Goal: Information Seeking & Learning: Check status

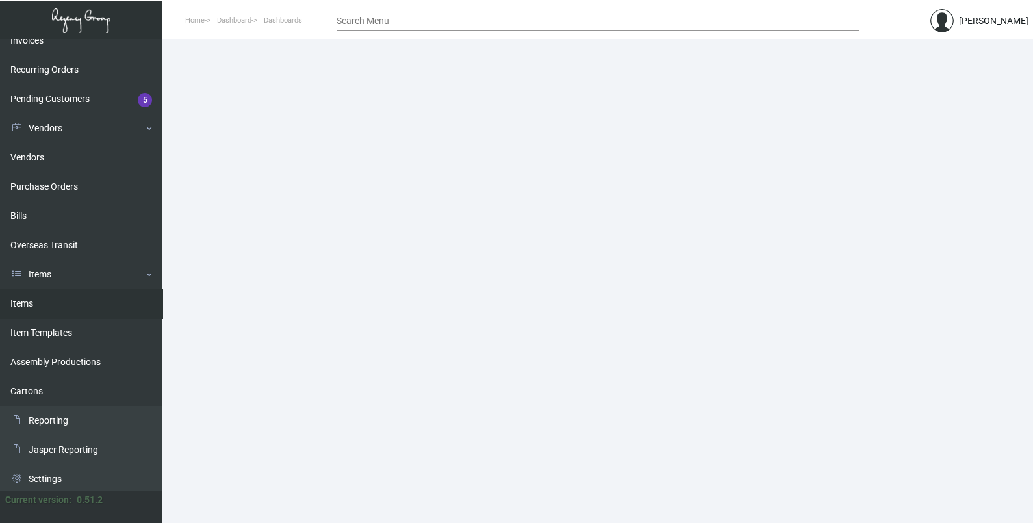
scroll to position [191, 0]
click at [42, 302] on link "Items" at bounding box center [81, 300] width 162 height 29
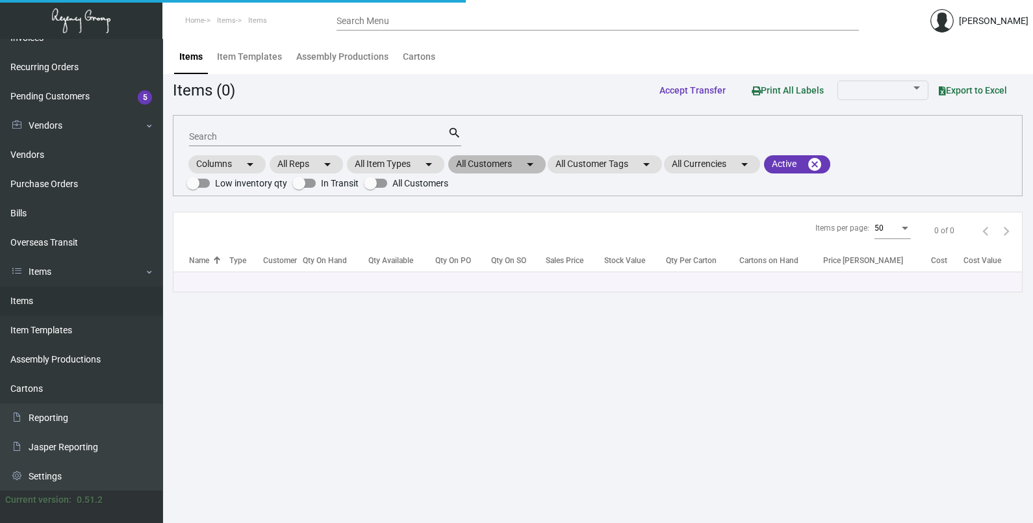
click at [483, 157] on mat-chip "All Customers arrow_drop_down" at bounding box center [496, 164] width 97 height 18
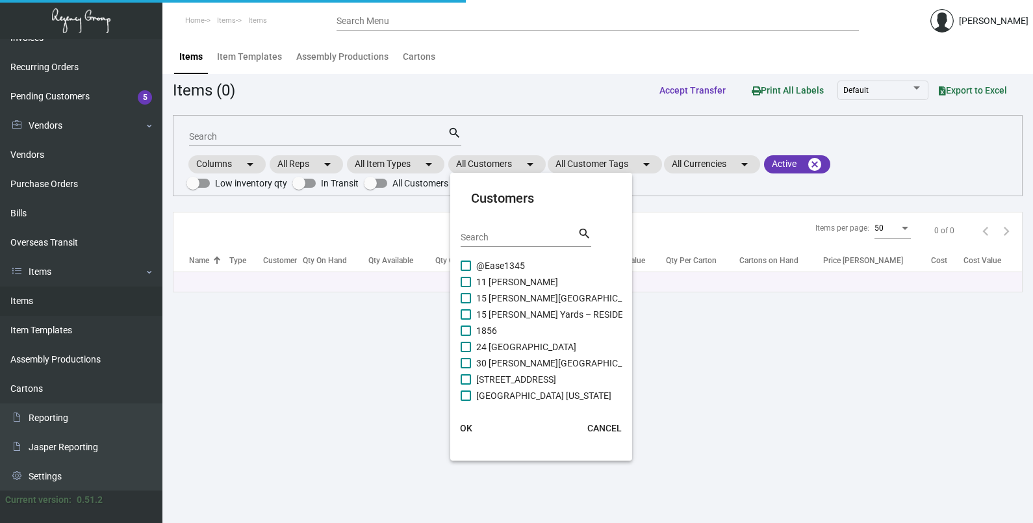
click at [491, 237] on input "Search" at bounding box center [519, 238] width 117 height 10
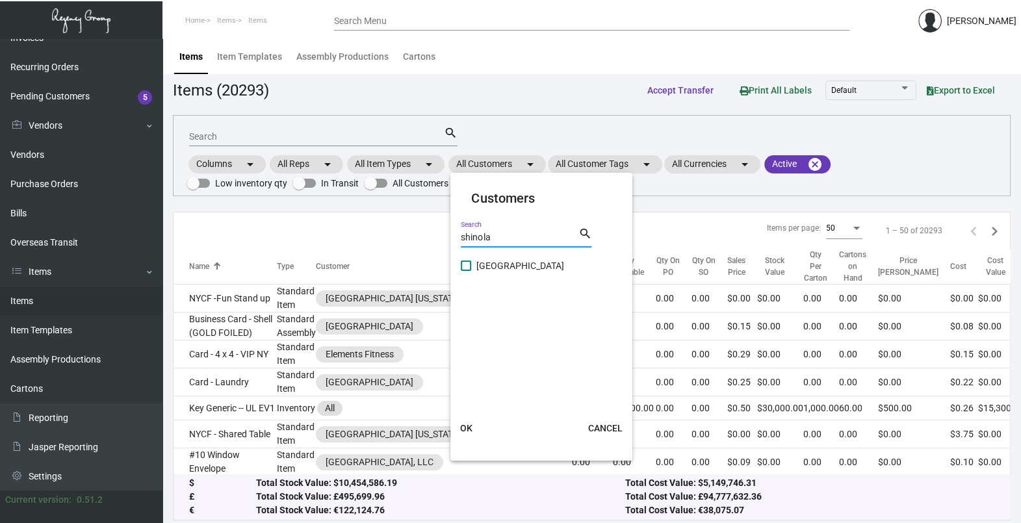
type input "shinola"
click at [505, 264] on span "[GEOGRAPHIC_DATA]" at bounding box center [520, 266] width 88 height 16
click at [466, 271] on input "[GEOGRAPHIC_DATA]" at bounding box center [465, 271] width 1 height 1
checkbox input "true"
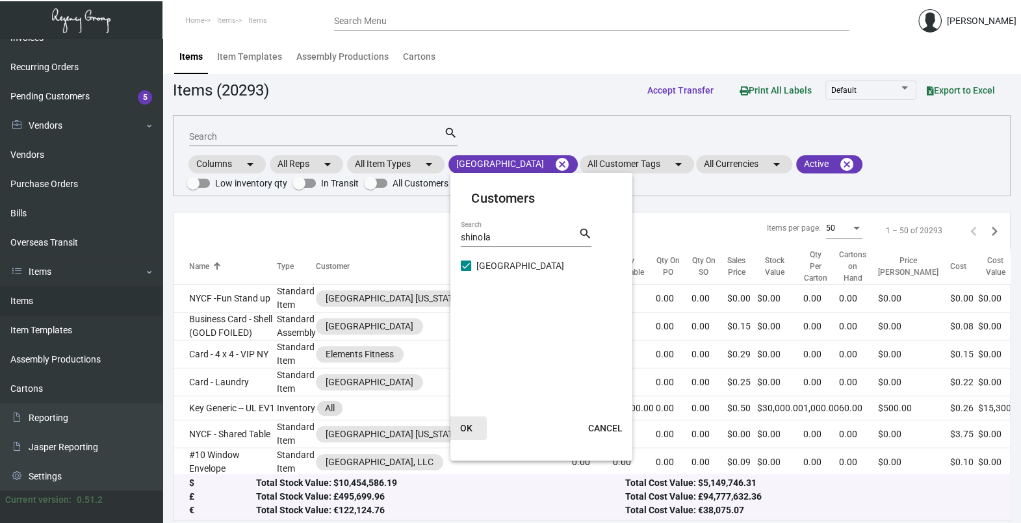
click at [468, 426] on span "OK" at bounding box center [466, 428] width 12 height 10
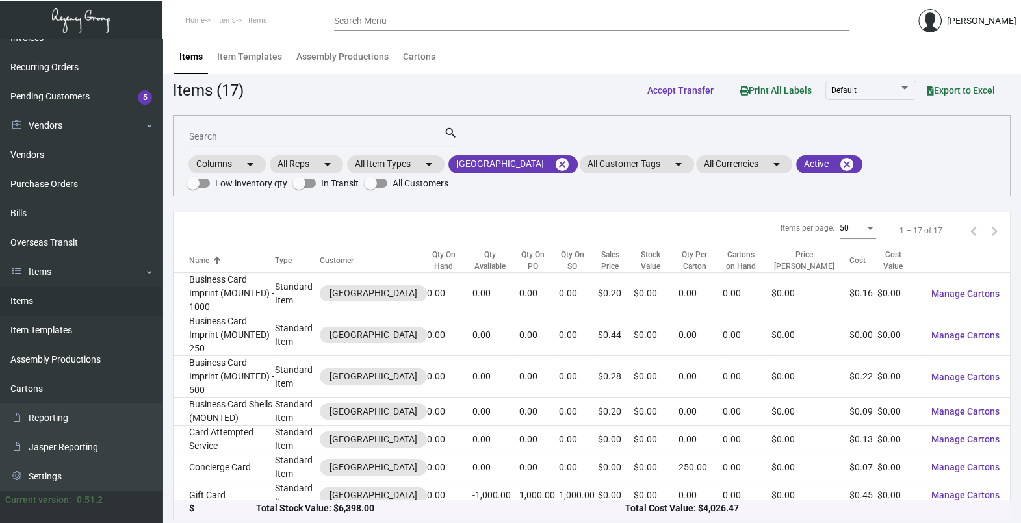
click at [300, 129] on div "Search" at bounding box center [316, 136] width 255 height 20
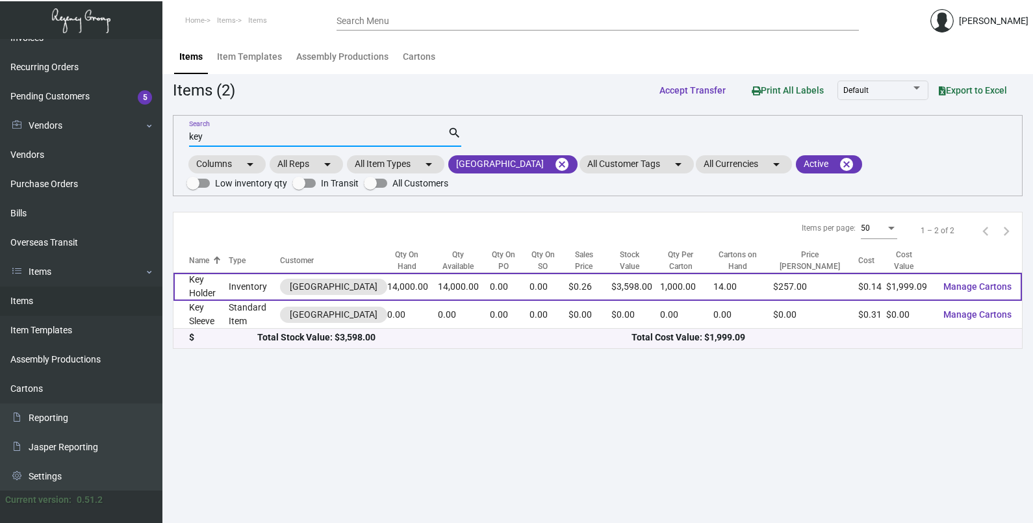
type input "key"
click at [212, 275] on td "Key Holder" at bounding box center [200, 287] width 55 height 28
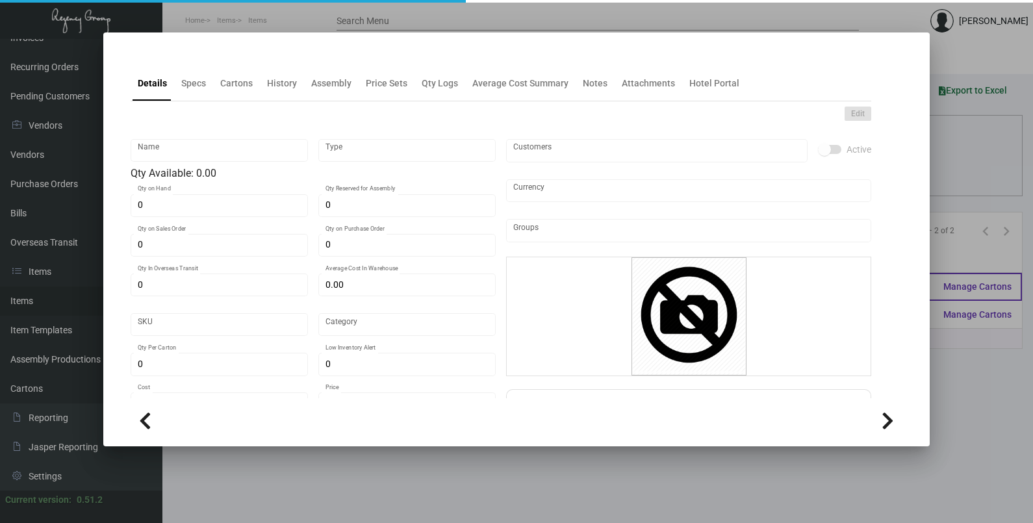
type input "Key Holder"
type input "Inventory"
type input "14,000"
type input "$ 0.14279"
type input "Standard"
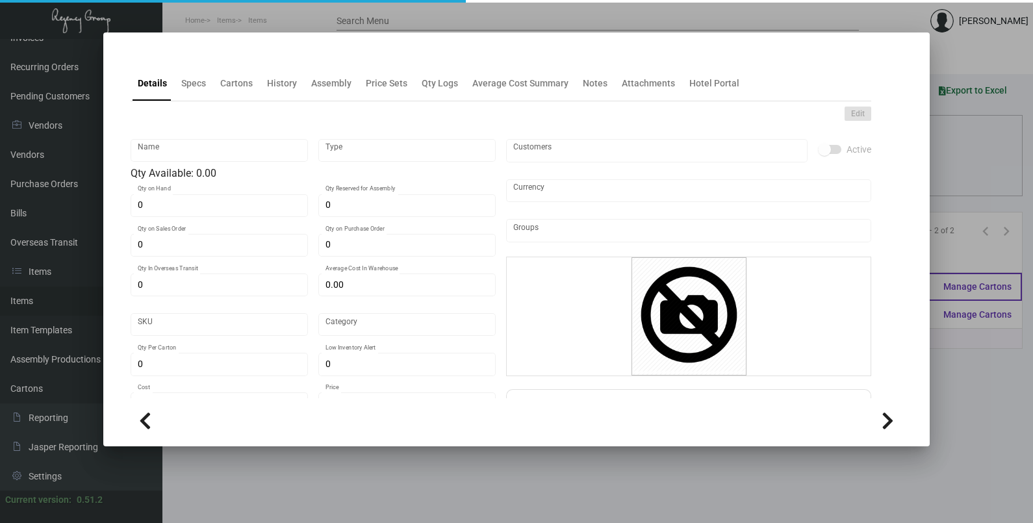
type input "1,000"
type input "$ 0.14279"
type input "$ 0.257"
checkbox input "true"
type input "United States Dollar $"
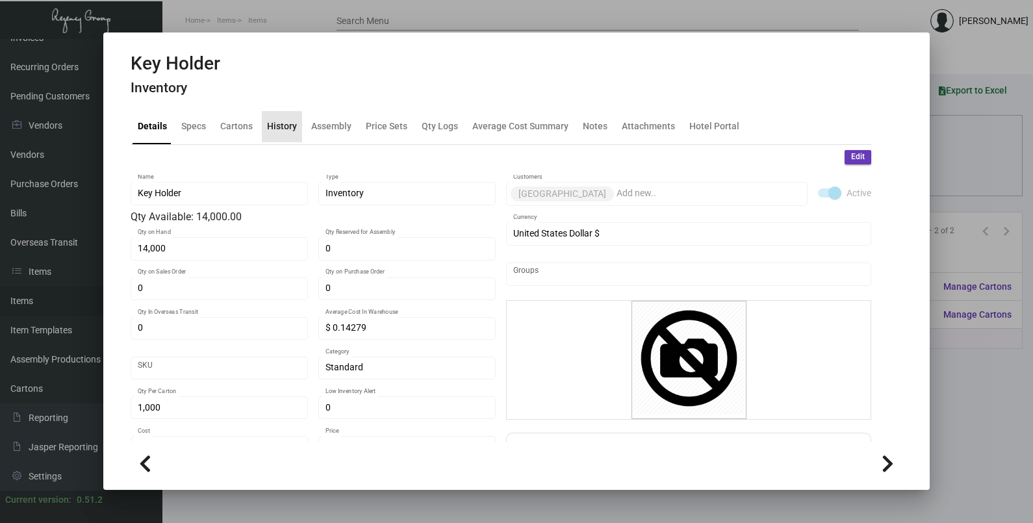
click at [292, 129] on div "History" at bounding box center [282, 127] width 30 height 14
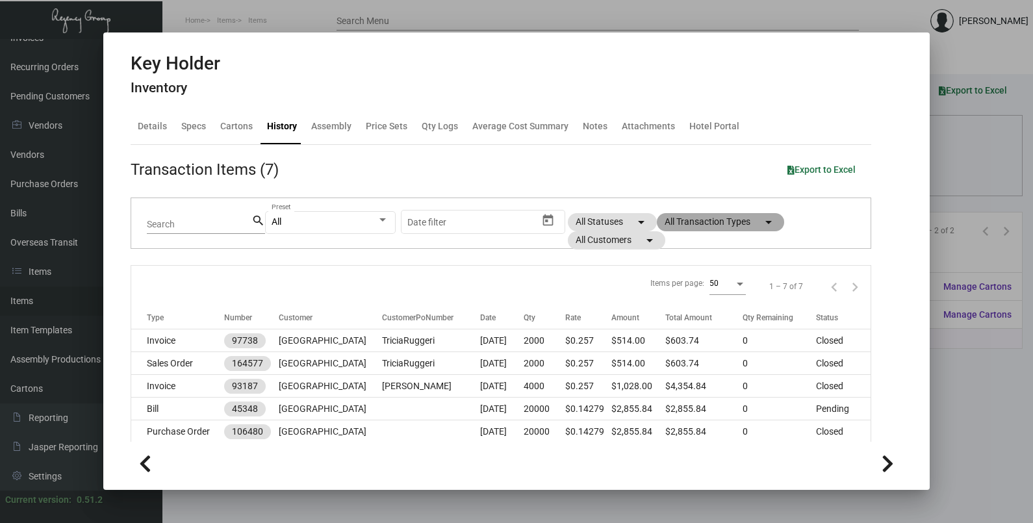
click at [708, 227] on mat-chip "All Transaction Types arrow_drop_down" at bounding box center [720, 222] width 127 height 18
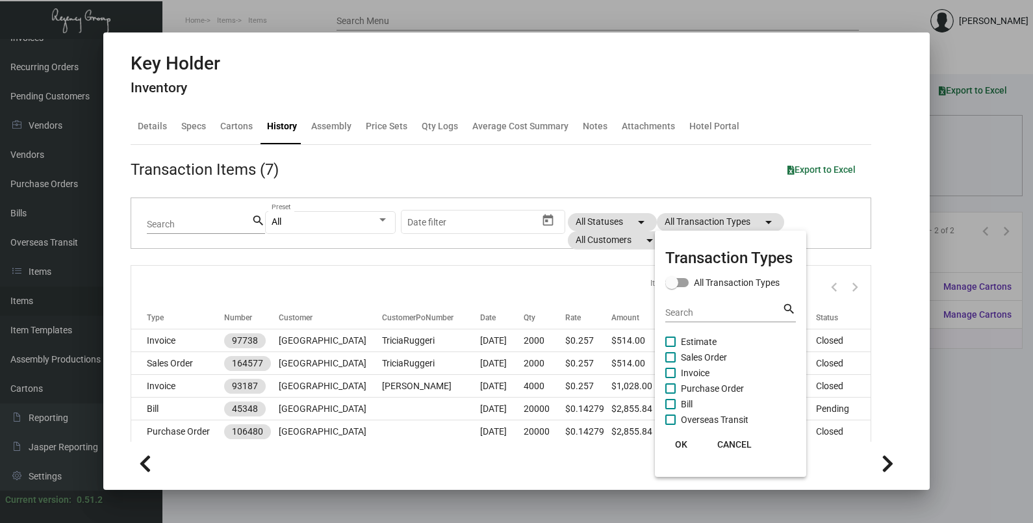
click at [701, 388] on span "Purchase Order" at bounding box center [712, 389] width 63 height 16
click at [670, 394] on input "Purchase Order" at bounding box center [670, 394] width 1 height 1
checkbox input "true"
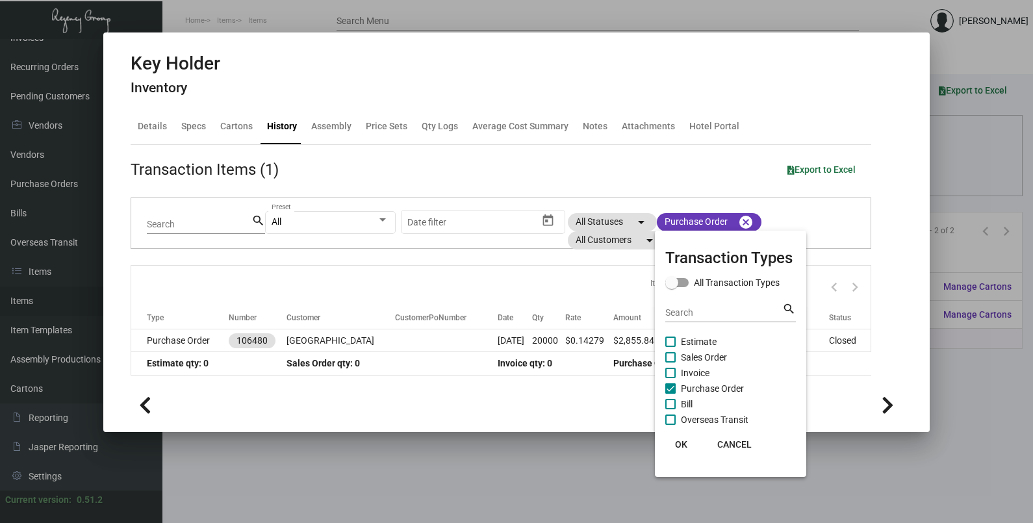
click at [680, 446] on span "OK" at bounding box center [681, 444] width 12 height 10
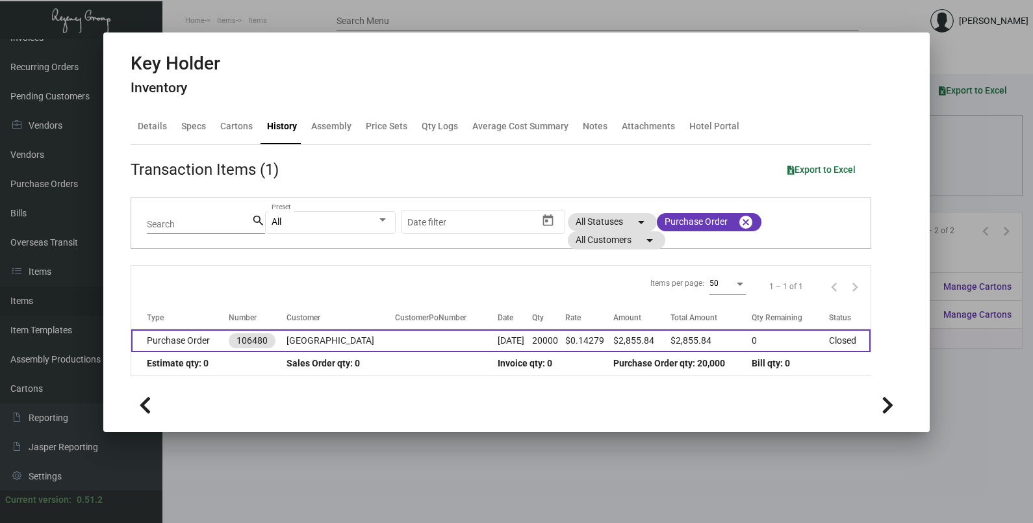
click at [461, 338] on td at bounding box center [446, 340] width 103 height 23
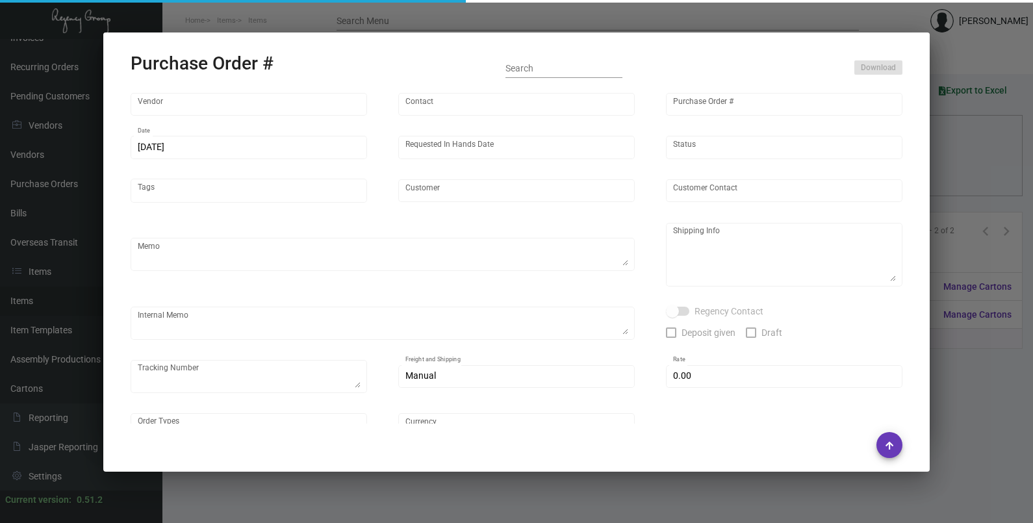
type input "Herald Printing Ltd."
type input "[PERSON_NAME]"
type input "106480"
type input "[DATE]"
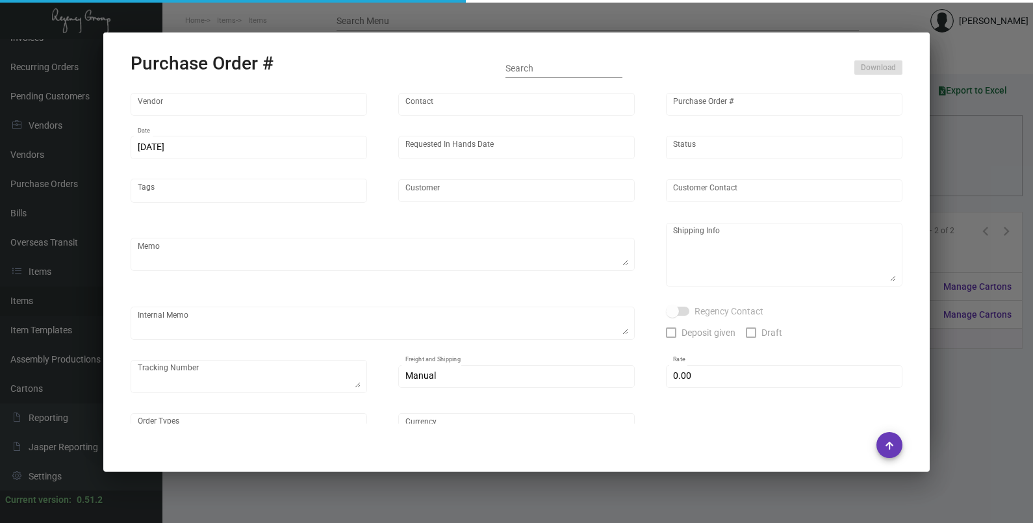
type input "[GEOGRAPHIC_DATA]"
type textarea "***ANY PRICE DISCREPANCY MUST BE CALLED OUT PRIOR TO PROCEEDING WITH THIS ORDER…"
type textarea "16K to NJ WAREHOUSE Regency Group NJ - [PERSON_NAME] [STREET_ADDRESS] 4K TO THE…"
type textarea "@SH please SHIP 4K to the PROPERTY (SO#160267) and the rest of the order to the…"
checkbox input "true"
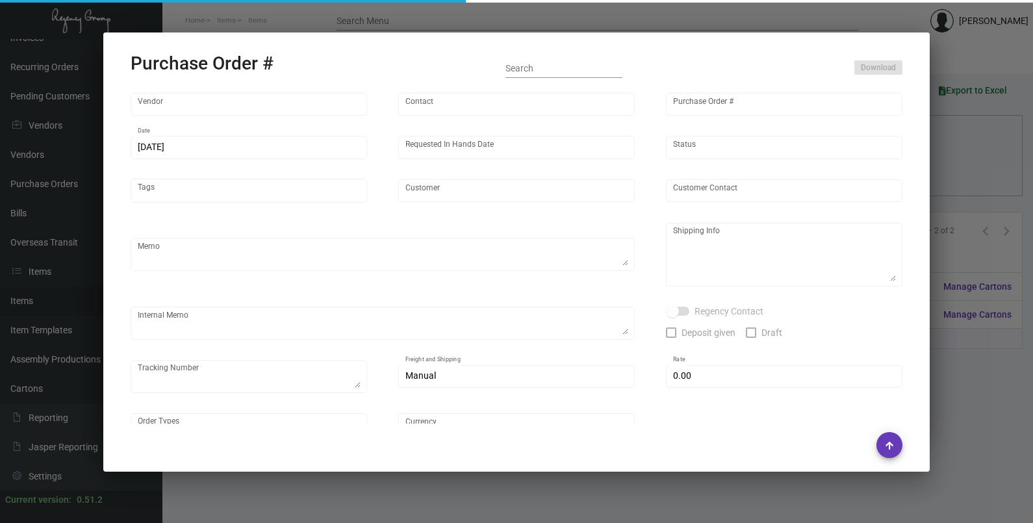
checkbox input "true"
type input "$ 0.00"
type input "United States Dollar $"
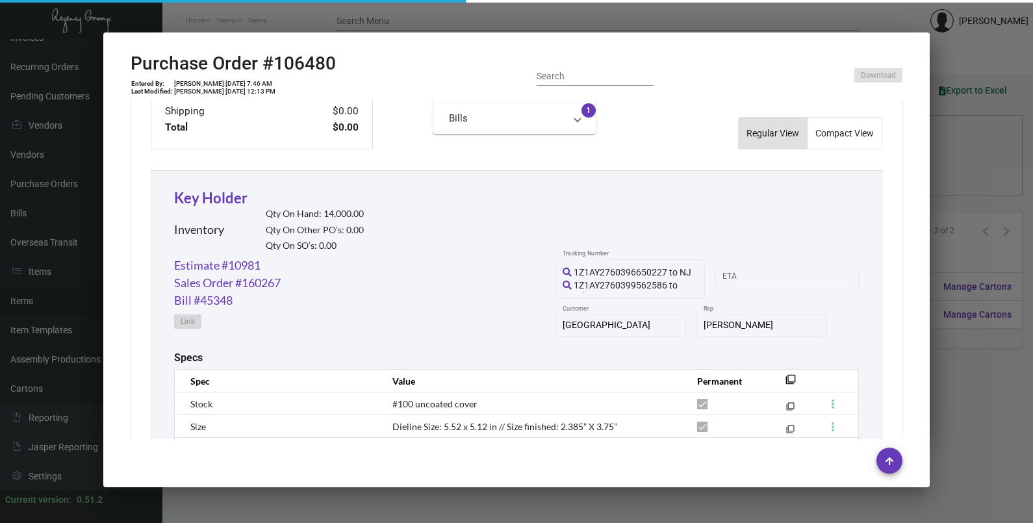
scroll to position [680, 0]
